Goal: Check status: Check status

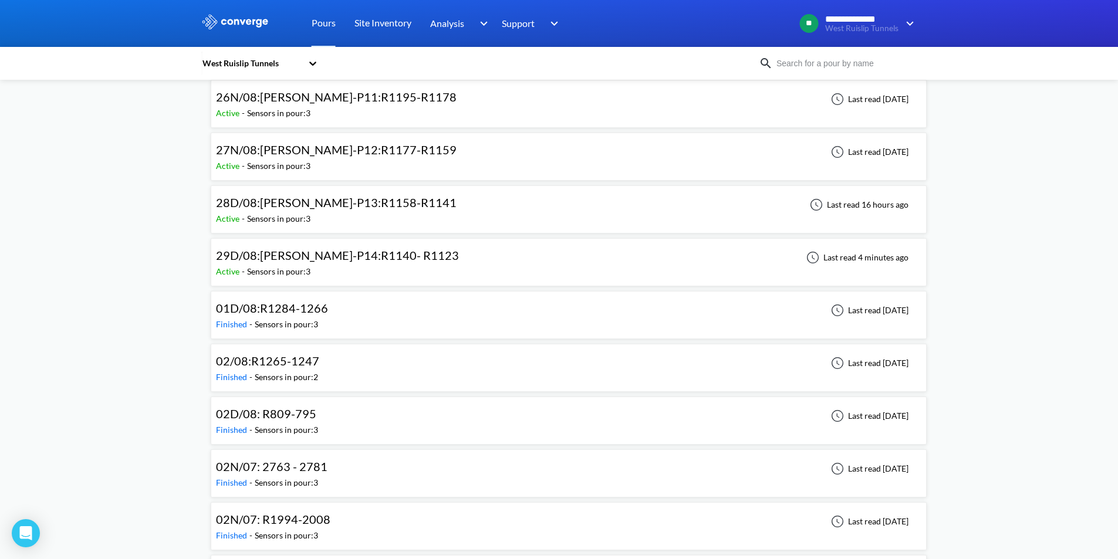
scroll to position [646, 0]
click at [426, 256] on div "29D/08:[PERSON_NAME]-P14:R1140- R1123 Active - Sensors in pour: 3 Last read 4 m…" at bounding box center [568, 261] width 705 height 38
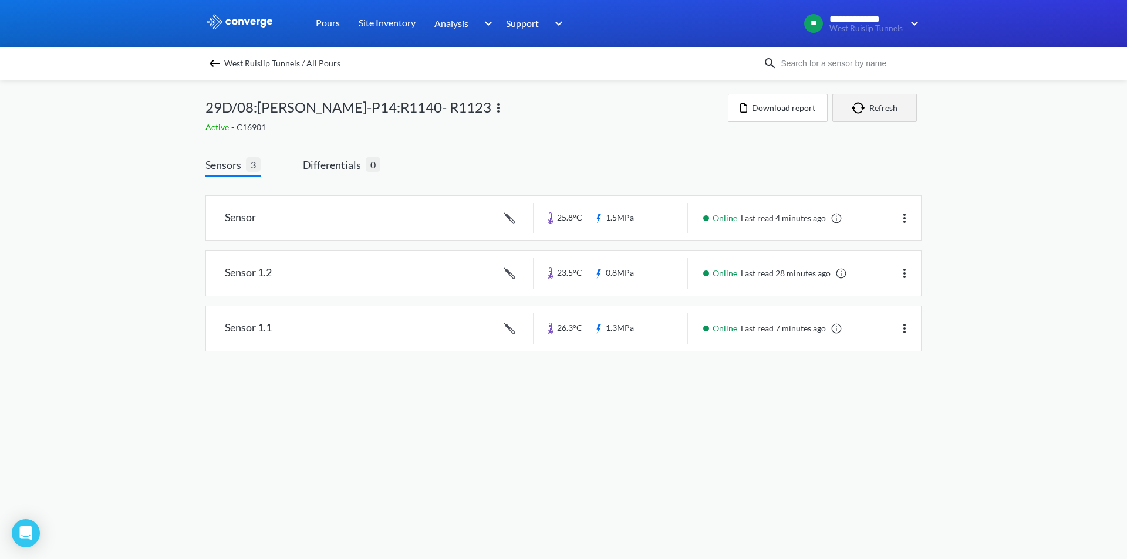
click at [877, 107] on button "Refresh" at bounding box center [874, 108] width 85 height 28
click at [879, 107] on button "Refresh" at bounding box center [874, 108] width 85 height 28
click at [884, 110] on button "Refresh" at bounding box center [874, 108] width 85 height 28
click at [882, 109] on button "Refresh" at bounding box center [874, 108] width 85 height 28
click at [342, 166] on span "Differentials" at bounding box center [334, 165] width 63 height 16
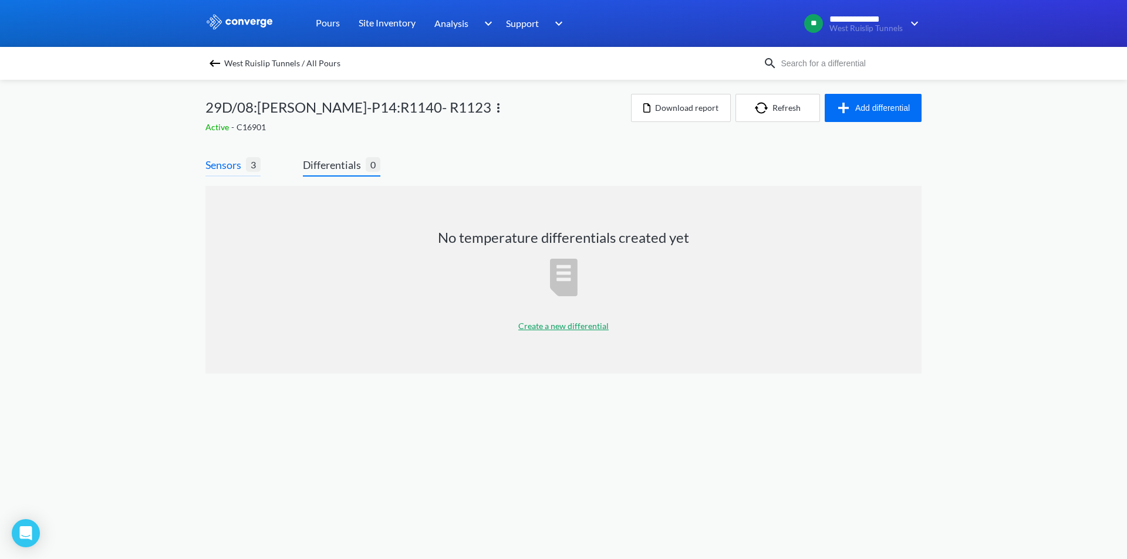
click at [251, 166] on span "3" at bounding box center [253, 164] width 15 height 15
click at [220, 172] on span "Sensors" at bounding box center [225, 165] width 40 height 16
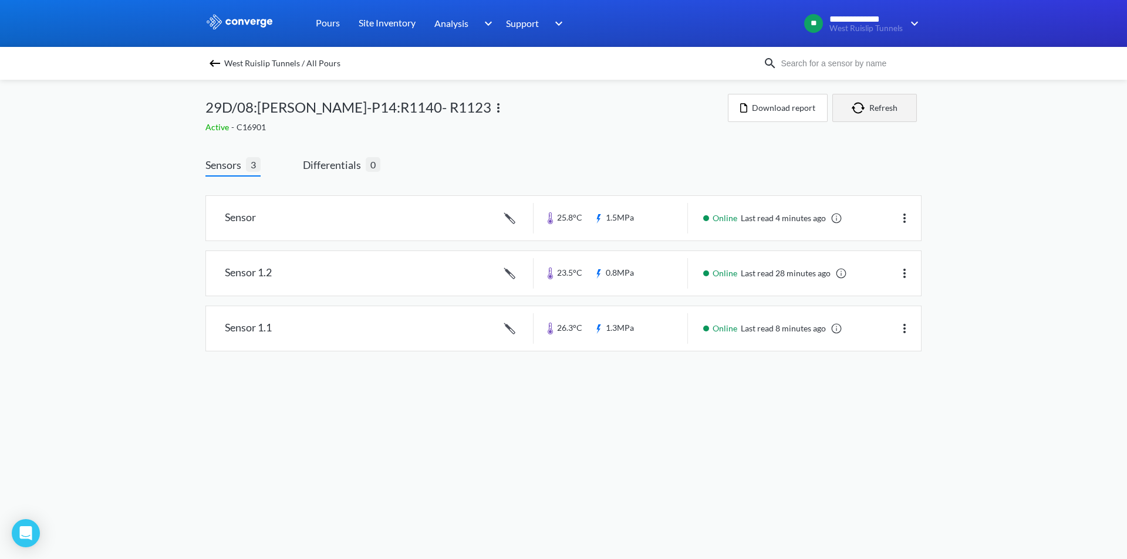
click at [885, 110] on button "Refresh" at bounding box center [874, 108] width 85 height 28
click at [623, 271] on link at bounding box center [563, 273] width 715 height 45
click at [318, 268] on link at bounding box center [563, 273] width 715 height 45
click at [643, 224] on link at bounding box center [563, 218] width 715 height 45
click at [641, 278] on link at bounding box center [563, 273] width 715 height 45
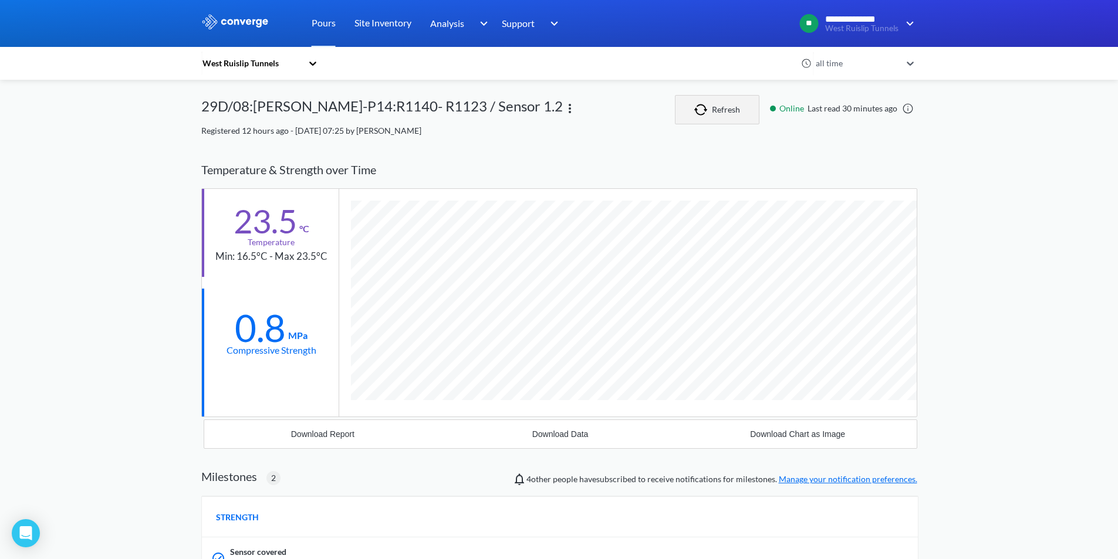
scroll to position [836, 716]
click at [727, 112] on button "Refresh" at bounding box center [717, 109] width 85 height 29
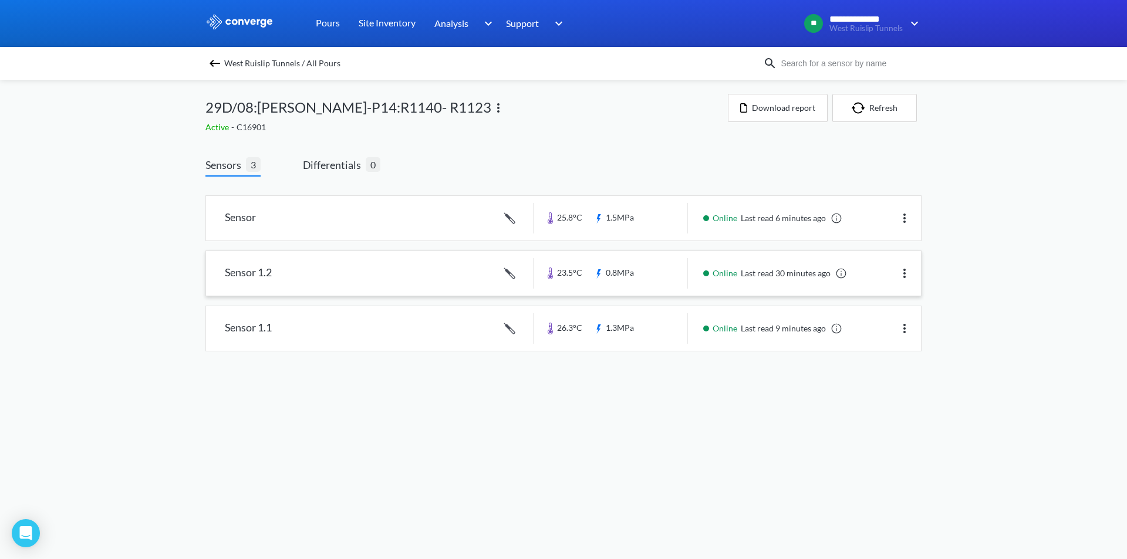
click at [603, 278] on link at bounding box center [563, 273] width 715 height 45
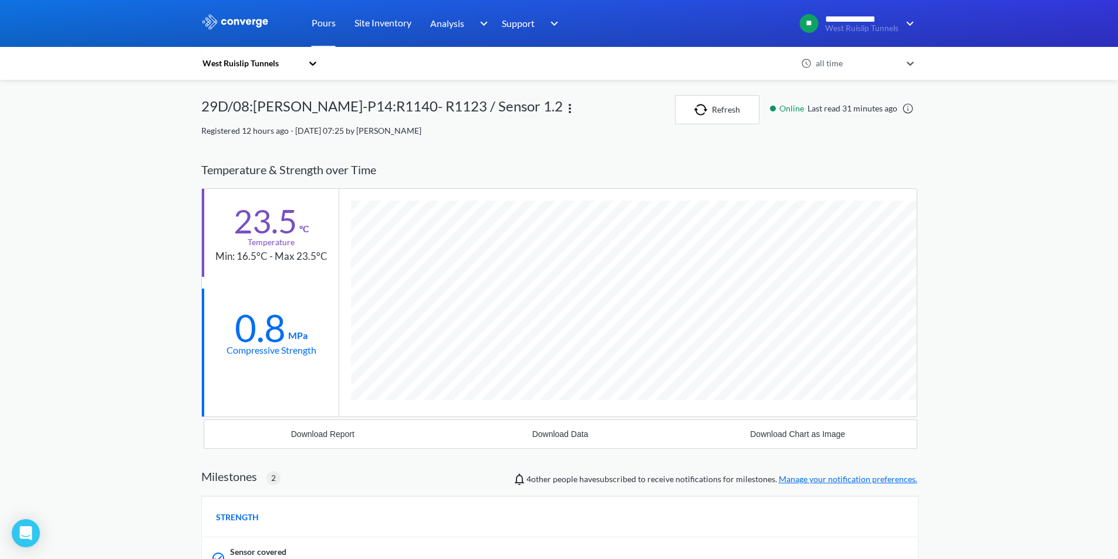
scroll to position [836, 716]
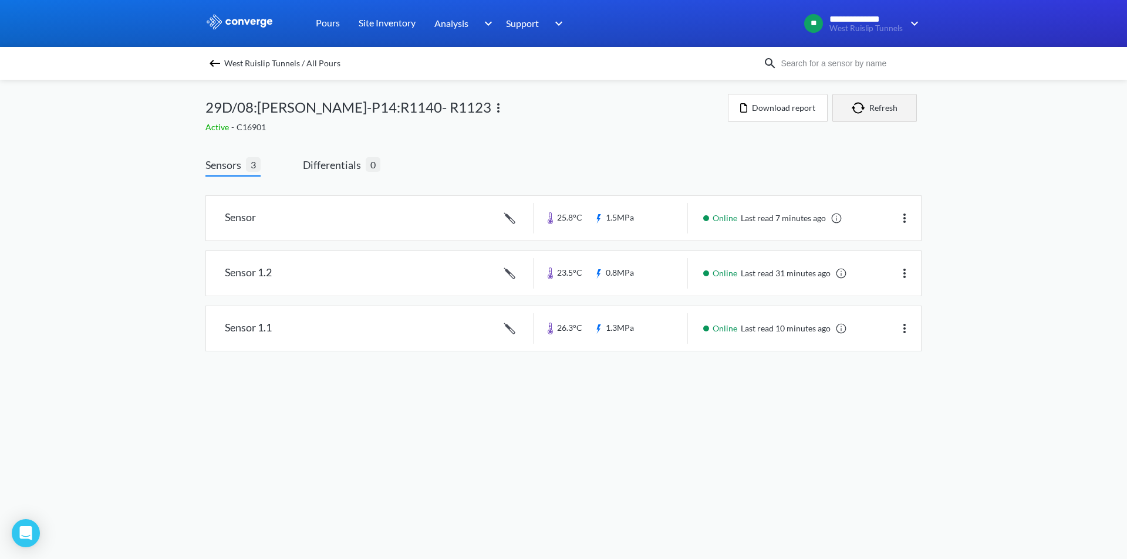
click at [879, 109] on button "Refresh" at bounding box center [874, 108] width 85 height 28
click at [350, 160] on span "Differentials" at bounding box center [334, 165] width 63 height 16
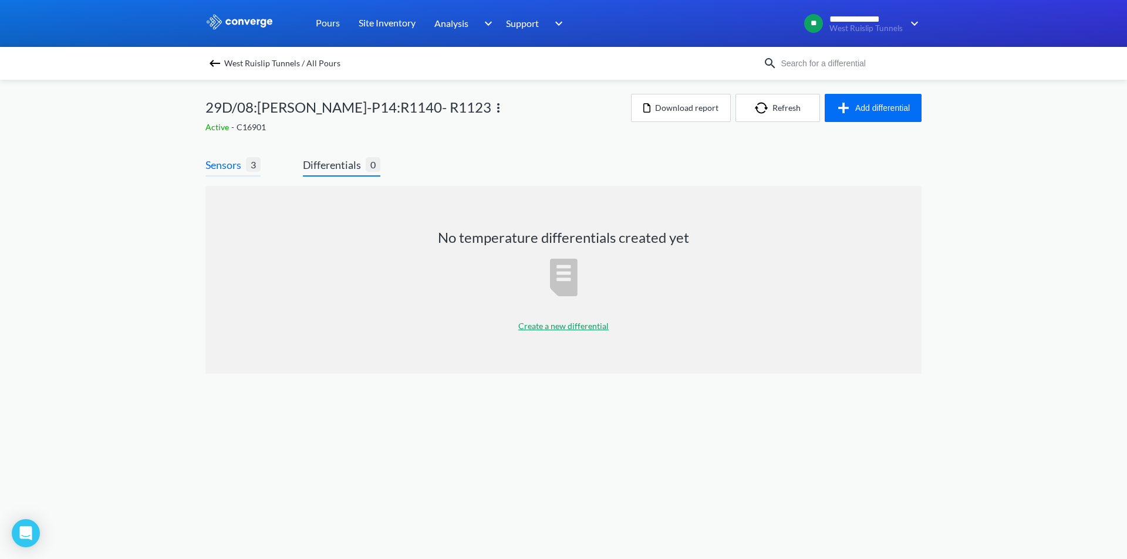
click at [232, 165] on span "Sensors" at bounding box center [225, 165] width 40 height 16
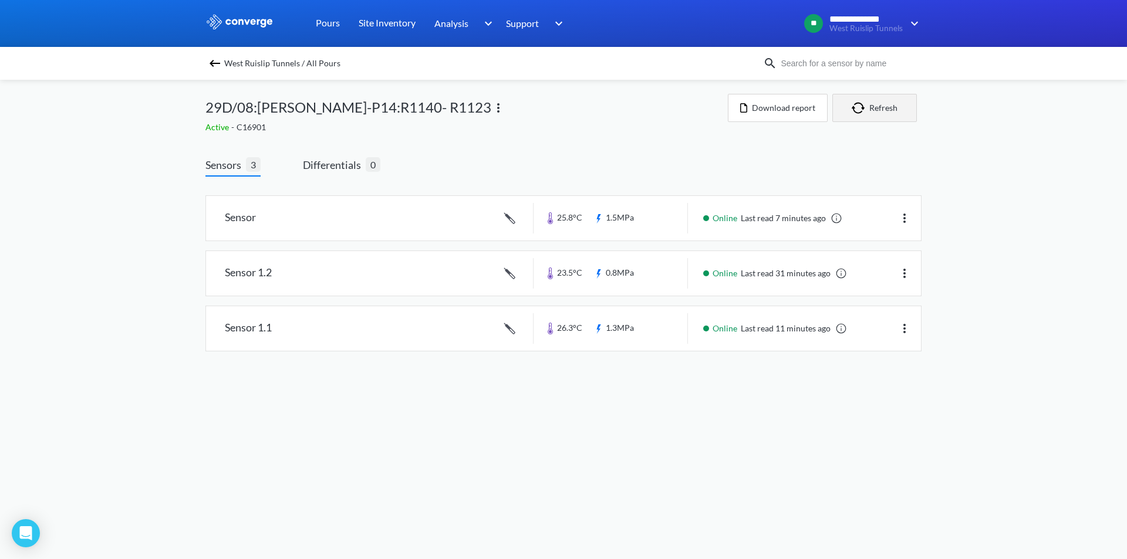
click at [874, 107] on button "Refresh" at bounding box center [874, 108] width 85 height 28
click at [660, 276] on link at bounding box center [563, 273] width 715 height 45
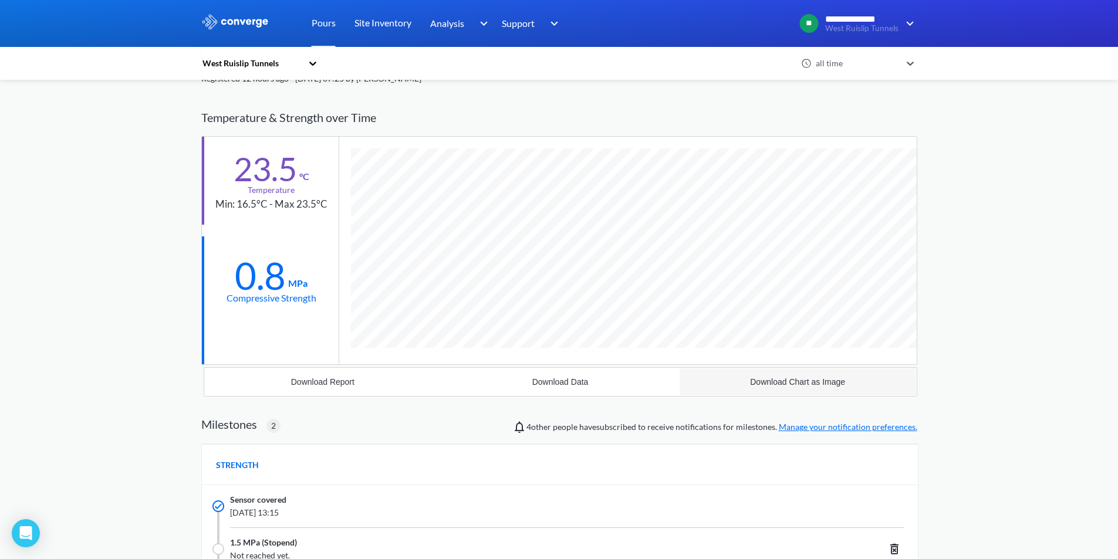
scroll to position [32, 0]
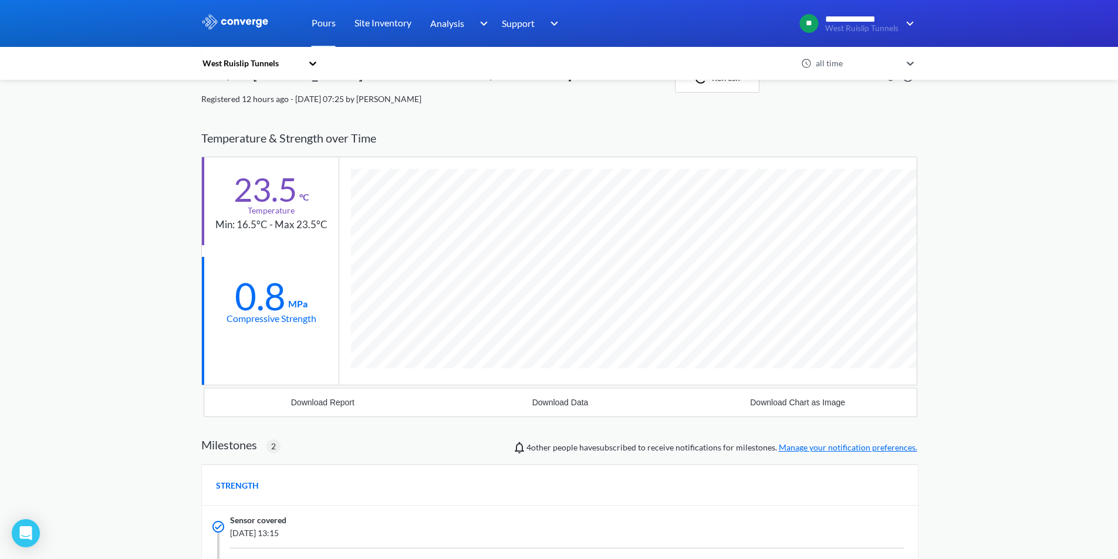
click at [310, 24] on div "Pours" at bounding box center [323, 23] width 43 height 47
click at [323, 19] on link "Pours" at bounding box center [324, 23] width 24 height 47
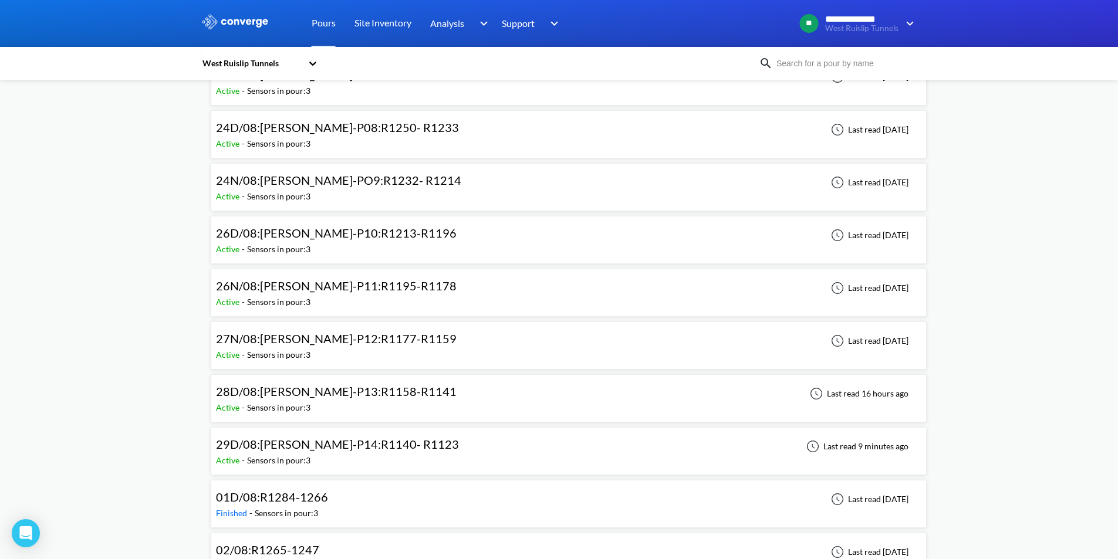
scroll to position [293, 0]
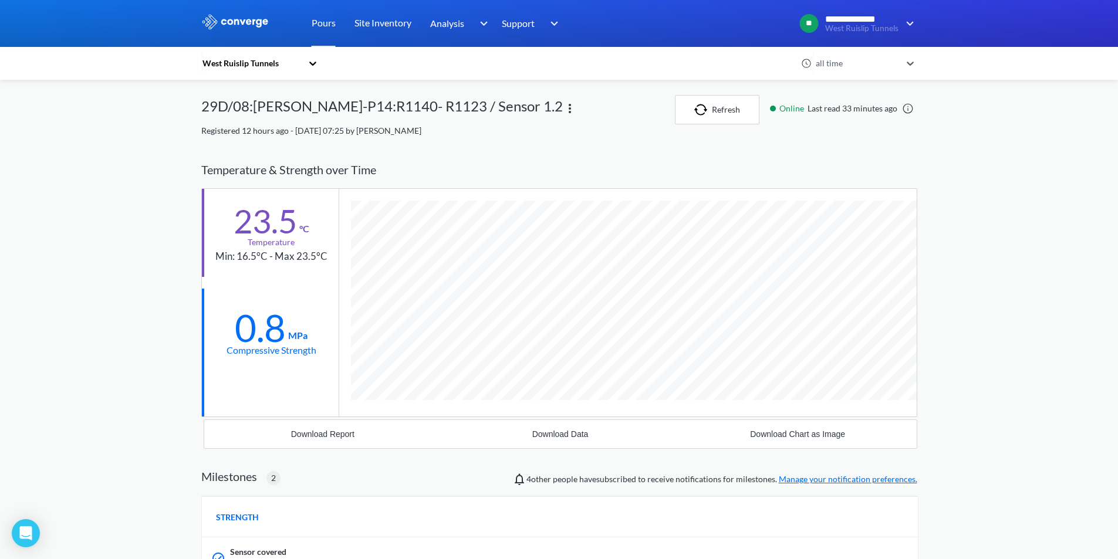
scroll to position [836, 716]
click at [242, 25] on img at bounding box center [235, 21] width 68 height 15
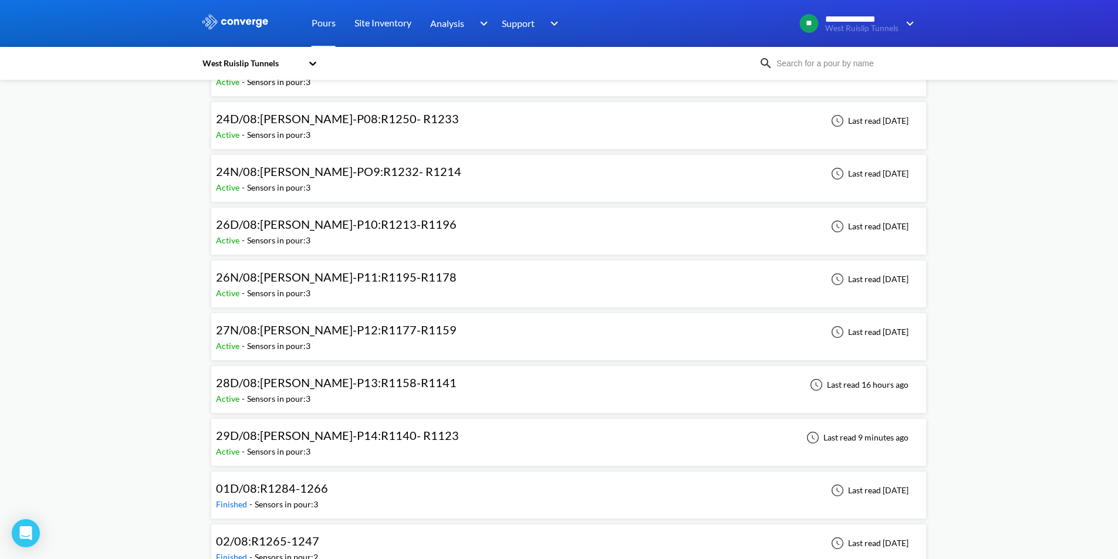
scroll to position [587, 0]
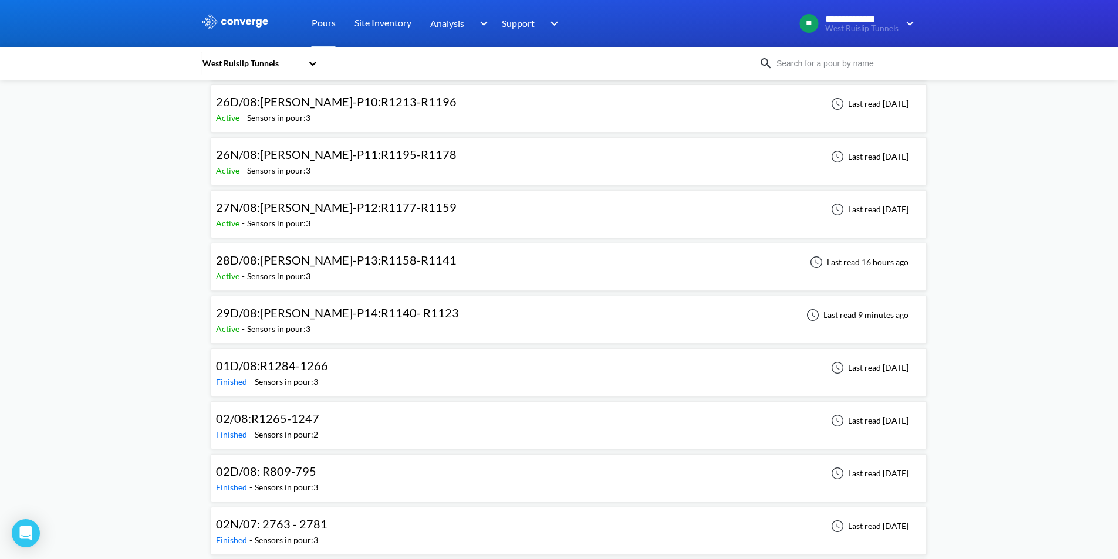
click at [420, 319] on div "29D/08:[PERSON_NAME]-P14:R1140- R1123 Active - Sensors in pour: 3 Last read 9 m…" at bounding box center [568, 320] width 705 height 38
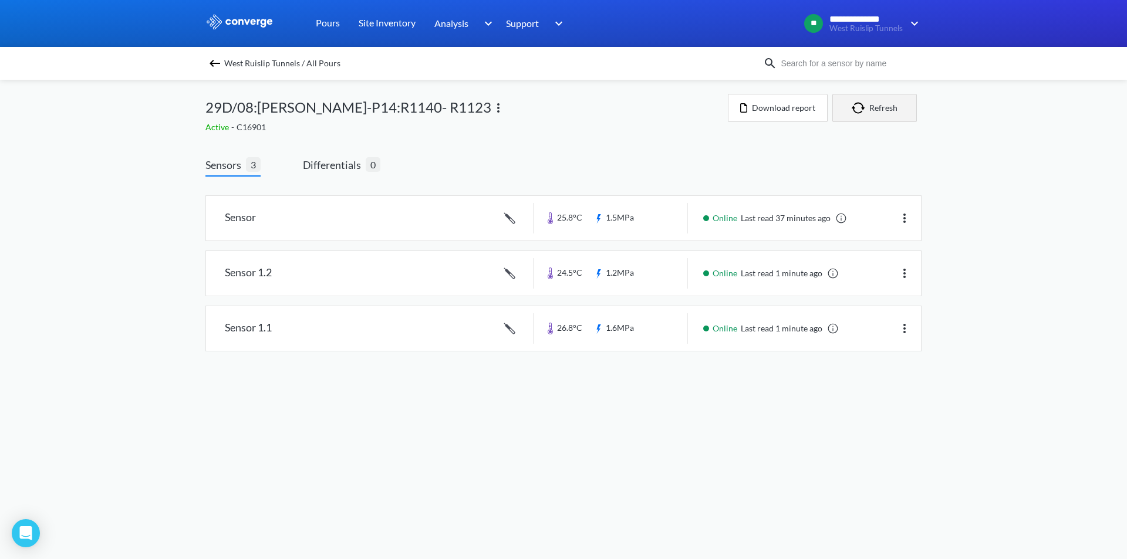
click at [894, 112] on button "Refresh" at bounding box center [874, 108] width 85 height 28
click at [869, 117] on button "Refresh" at bounding box center [874, 108] width 85 height 28
